Goal: Transaction & Acquisition: Subscribe to service/newsletter

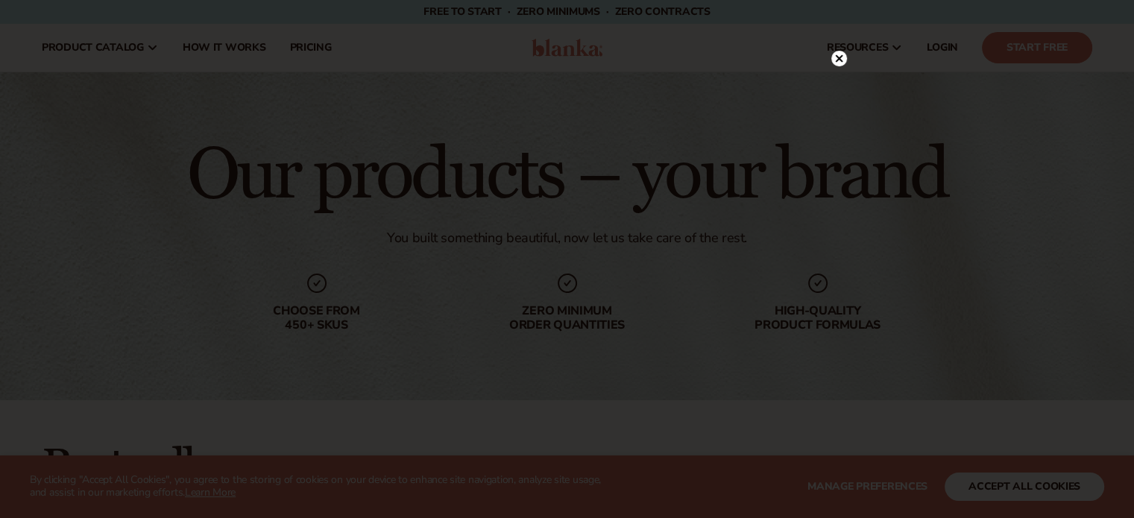
click at [841, 61] on icon at bounding box center [838, 58] width 7 height 7
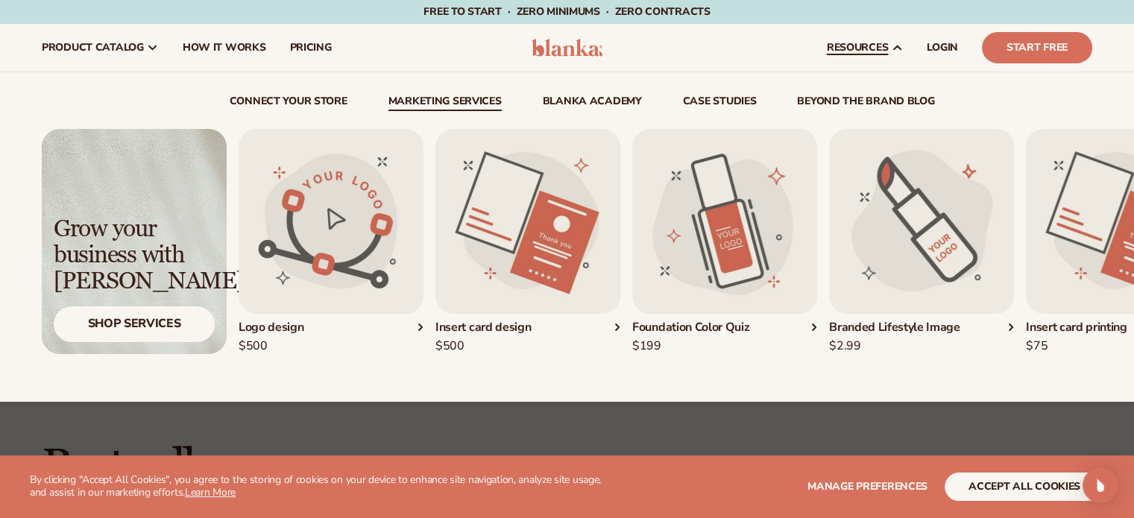
click at [478, 101] on link "Marketing services" at bounding box center [445, 103] width 113 height 15
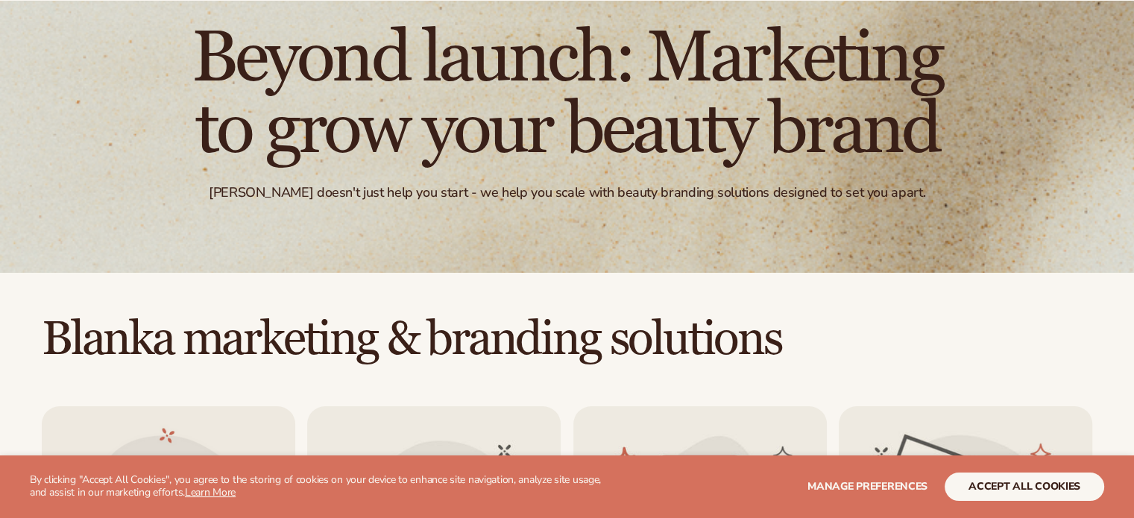
scroll to position [149, 0]
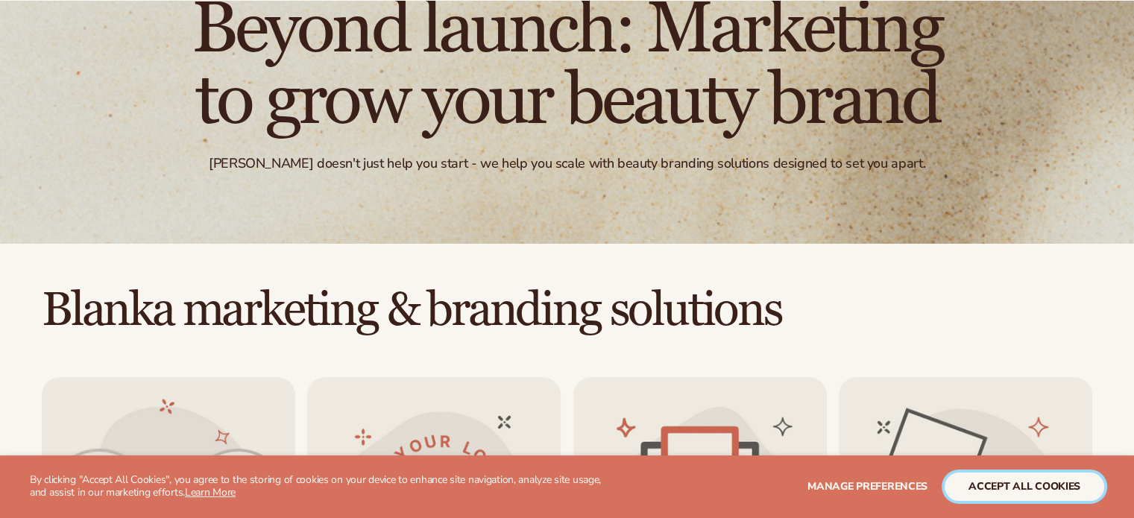
click at [1006, 487] on button "accept all cookies" at bounding box center [1025, 487] width 160 height 28
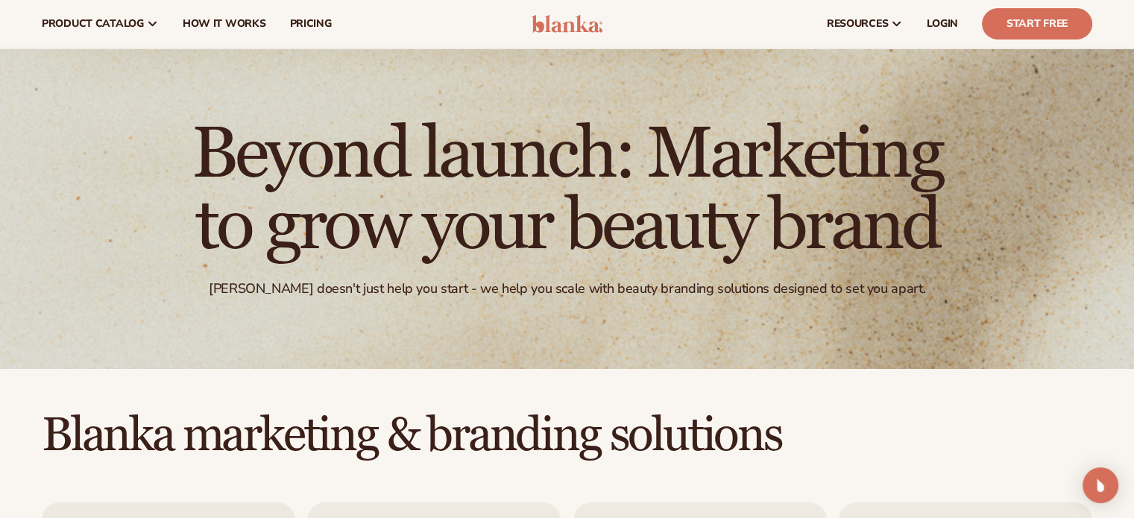
scroll to position [0, 0]
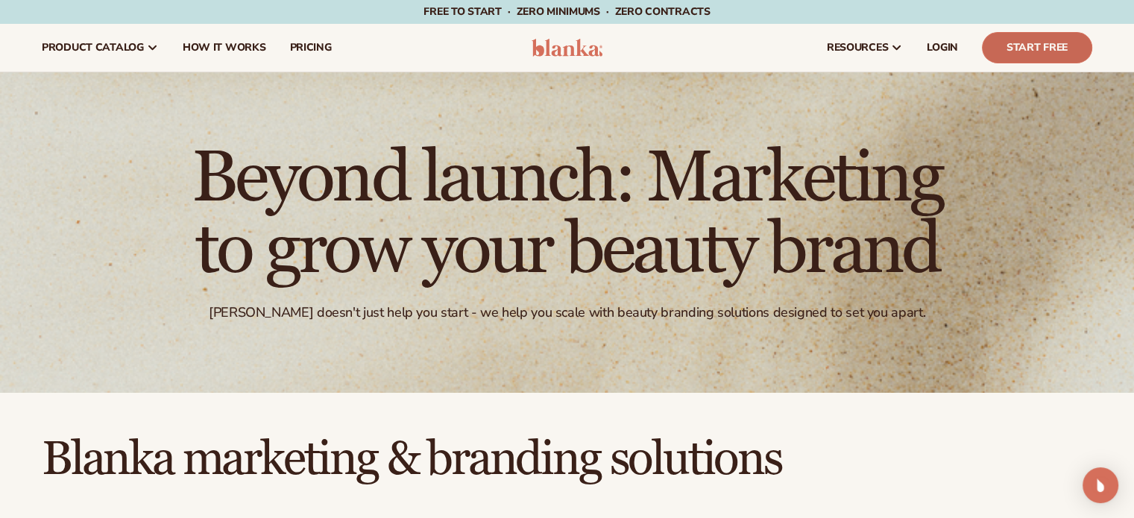
click at [999, 51] on link "Start Free" at bounding box center [1037, 47] width 110 height 31
